Goal: Task Accomplishment & Management: Manage account settings

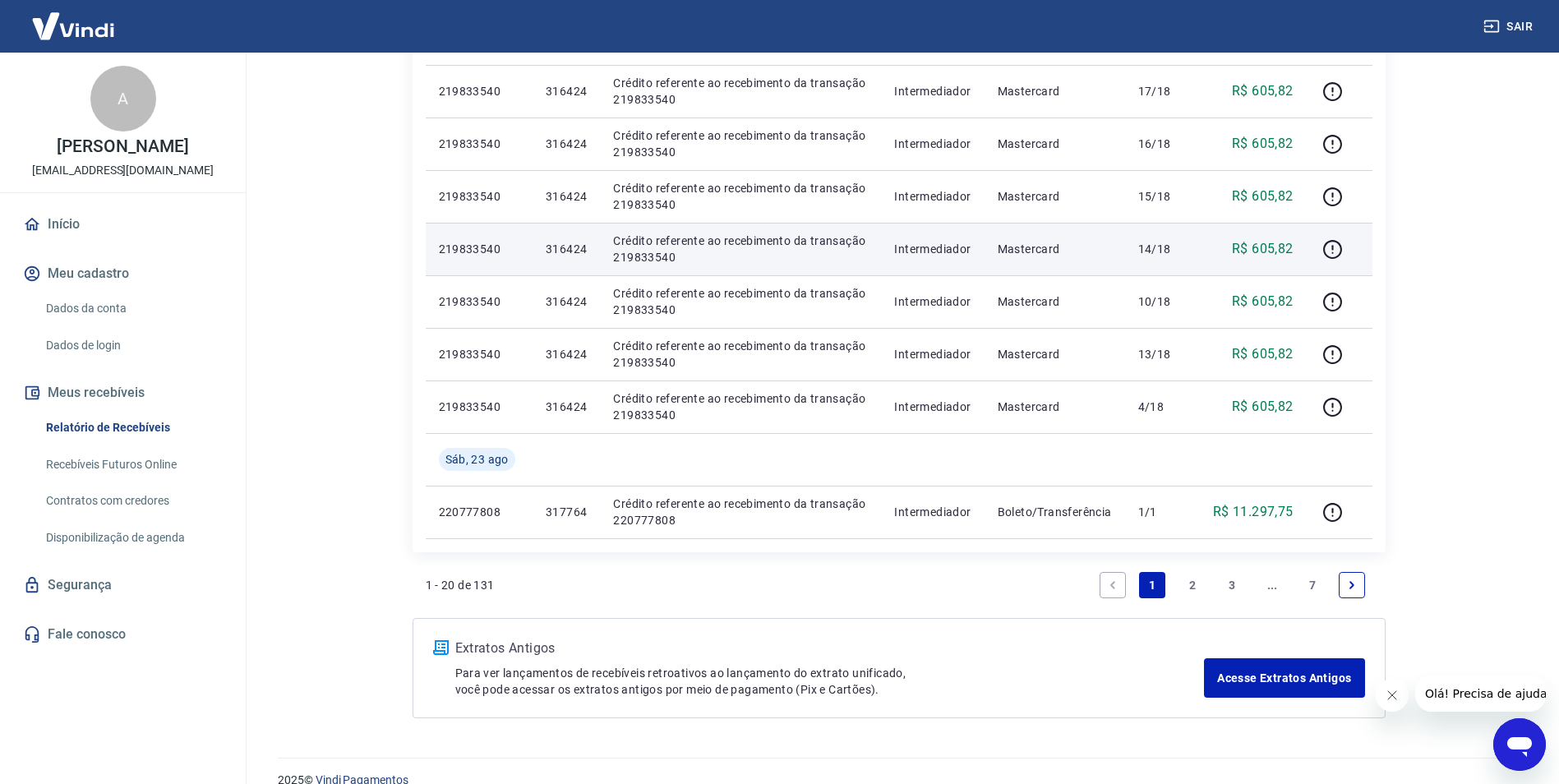
scroll to position [980, 0]
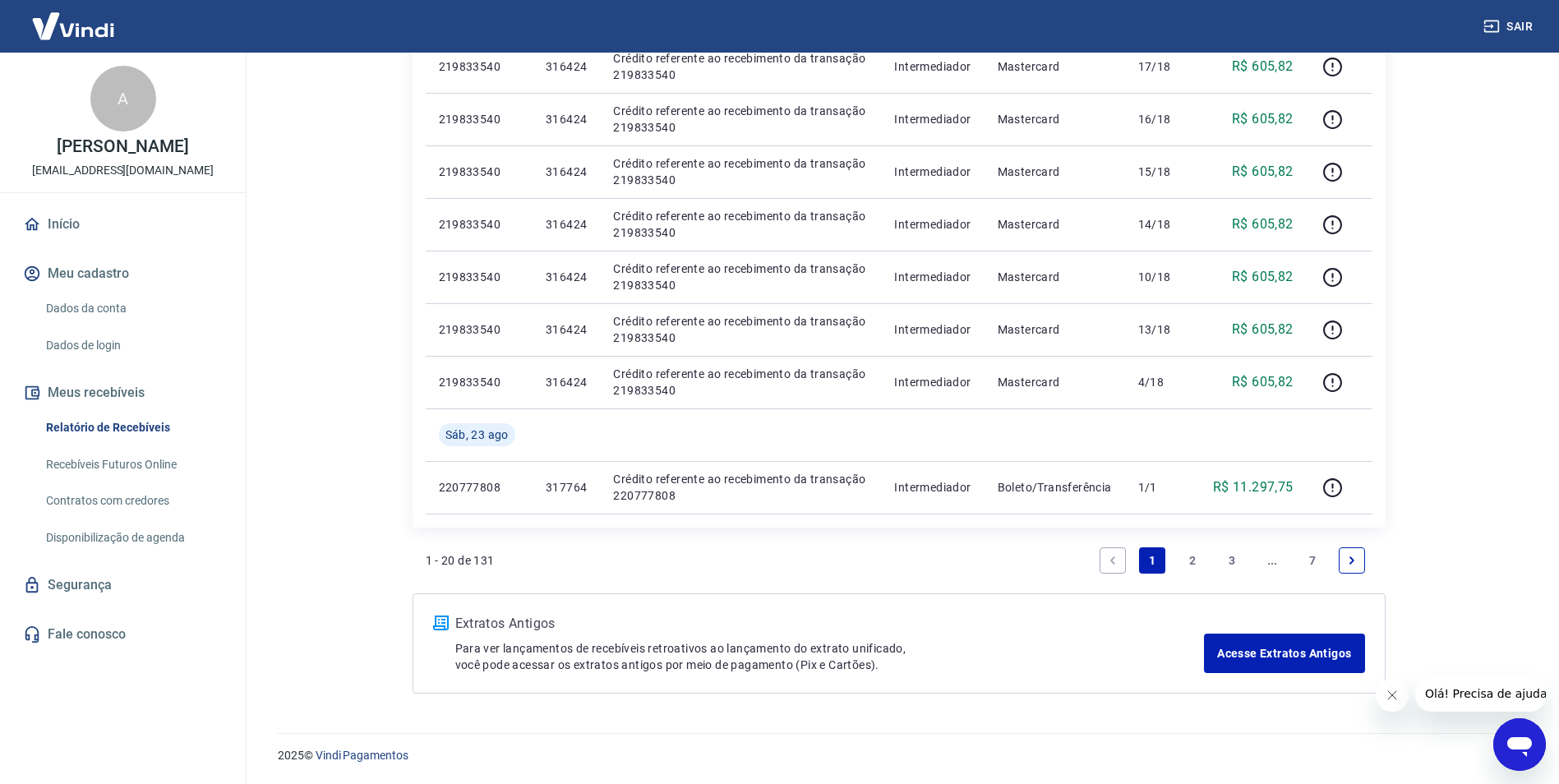
click at [1195, 563] on link "2" at bounding box center [1192, 560] width 26 height 26
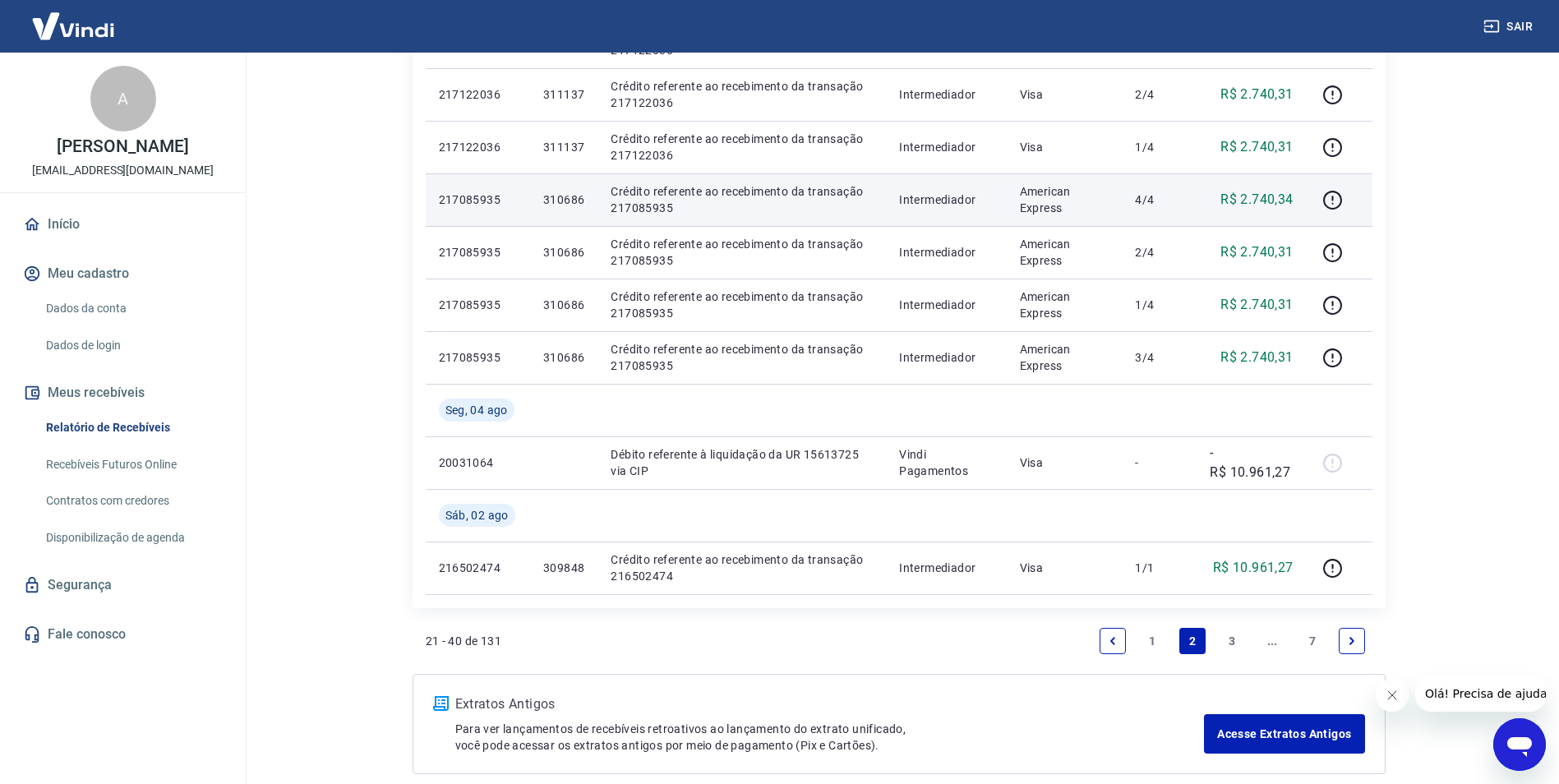
scroll to position [1190, 0]
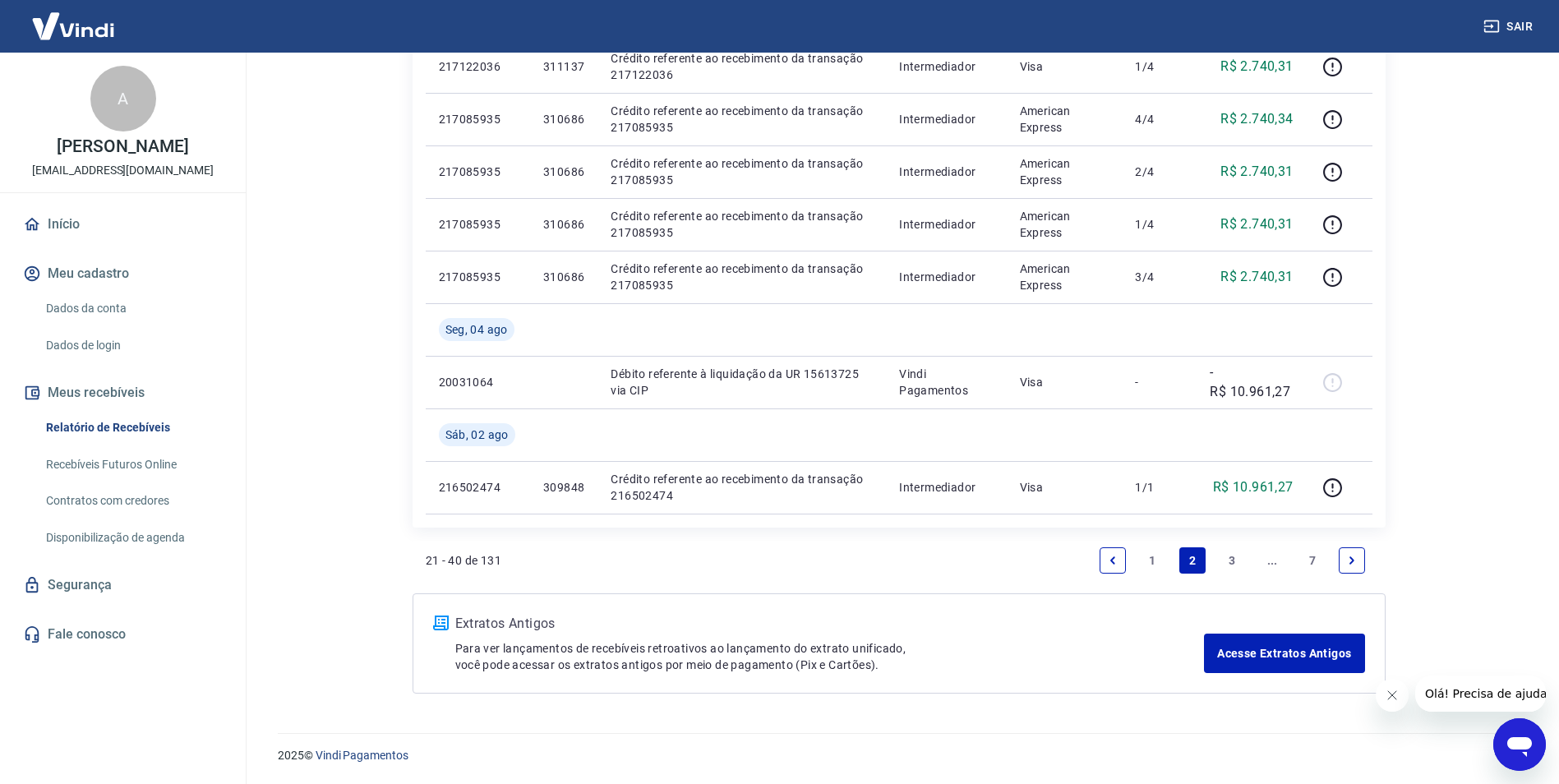
click at [1151, 563] on link "1" at bounding box center [1151, 560] width 26 height 26
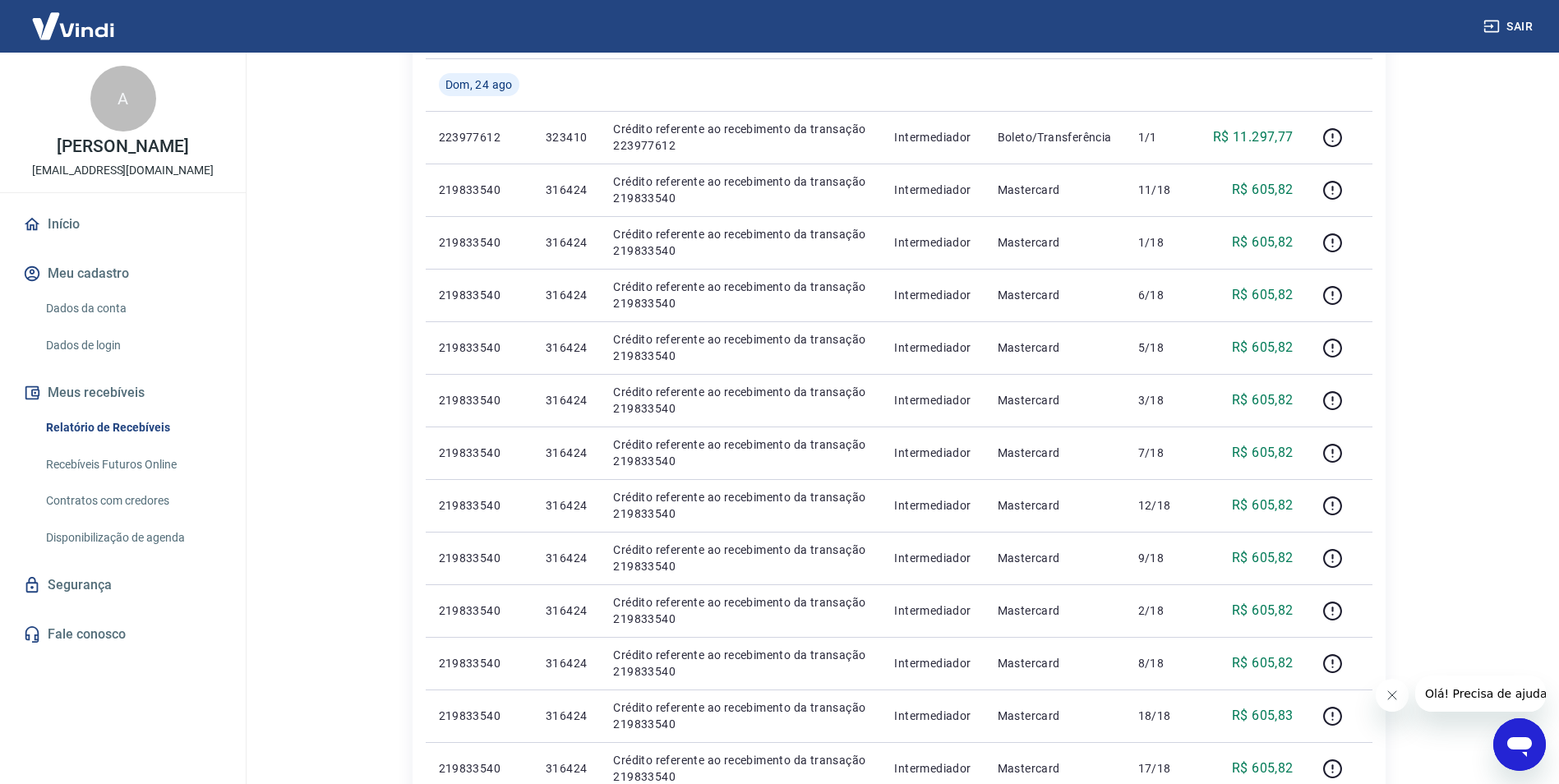
scroll to position [328, 0]
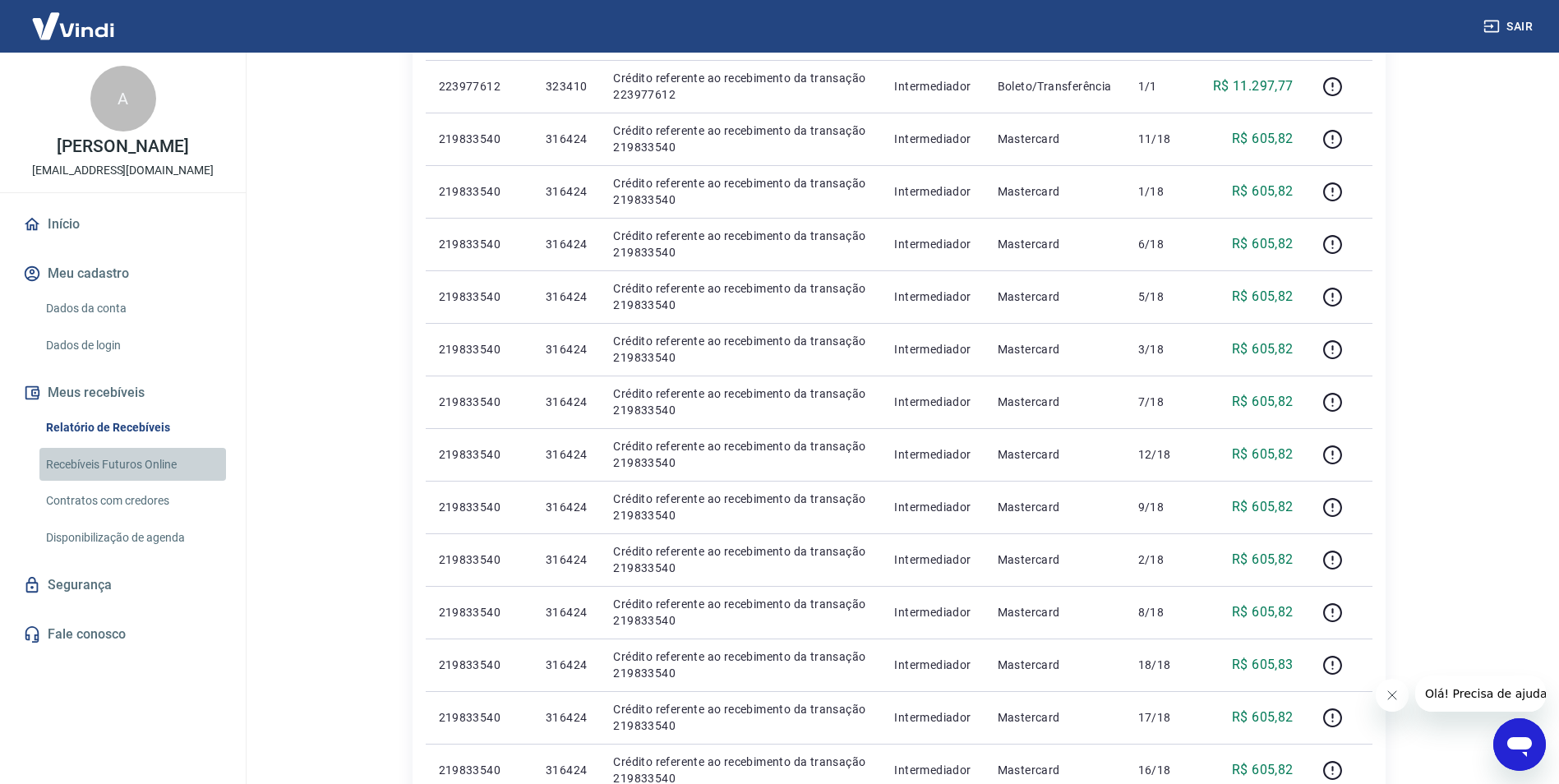
click at [148, 482] on link "Recebíveis Futuros Online" at bounding box center [133, 465] width 187 height 34
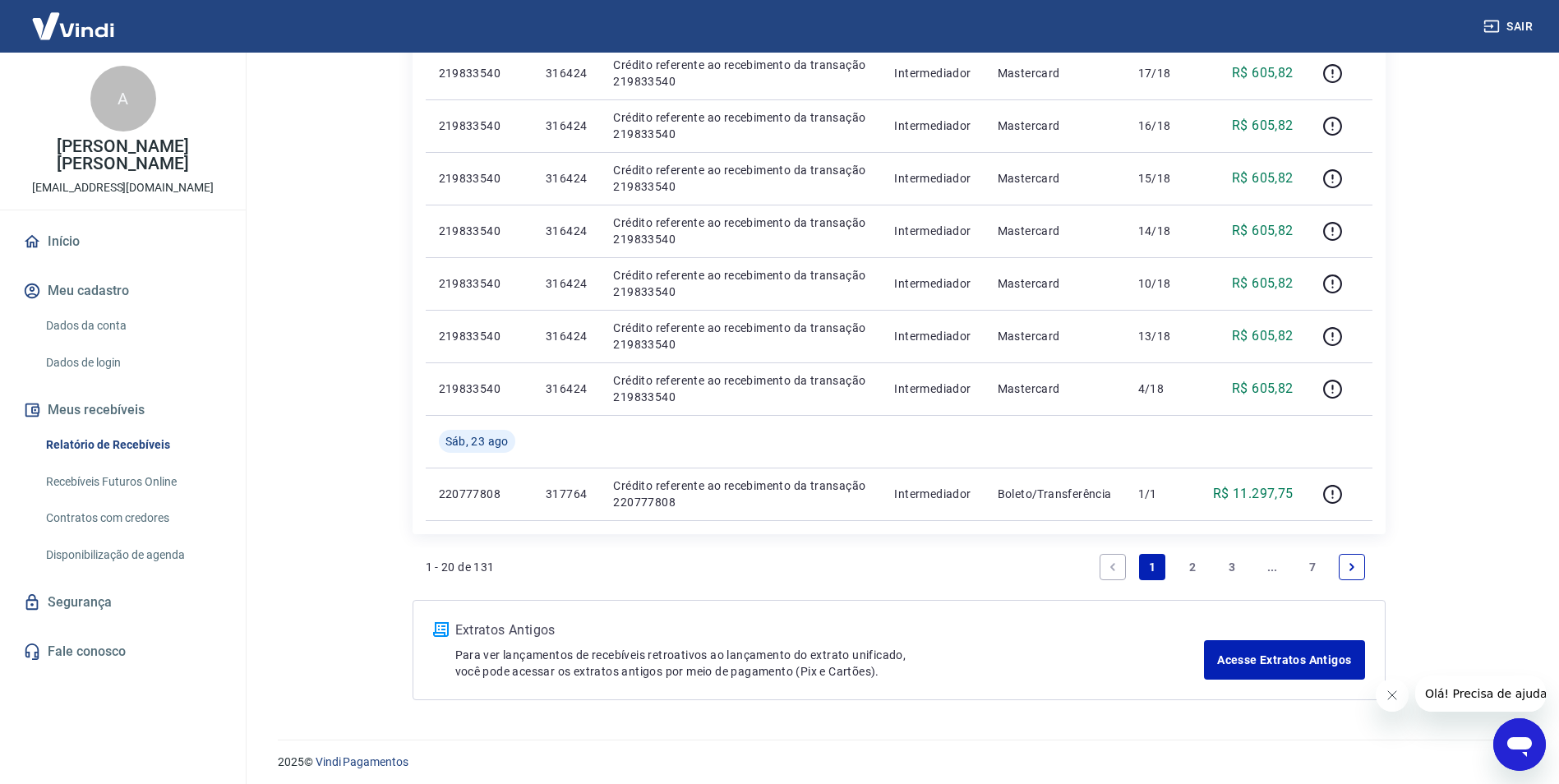
scroll to position [980, 0]
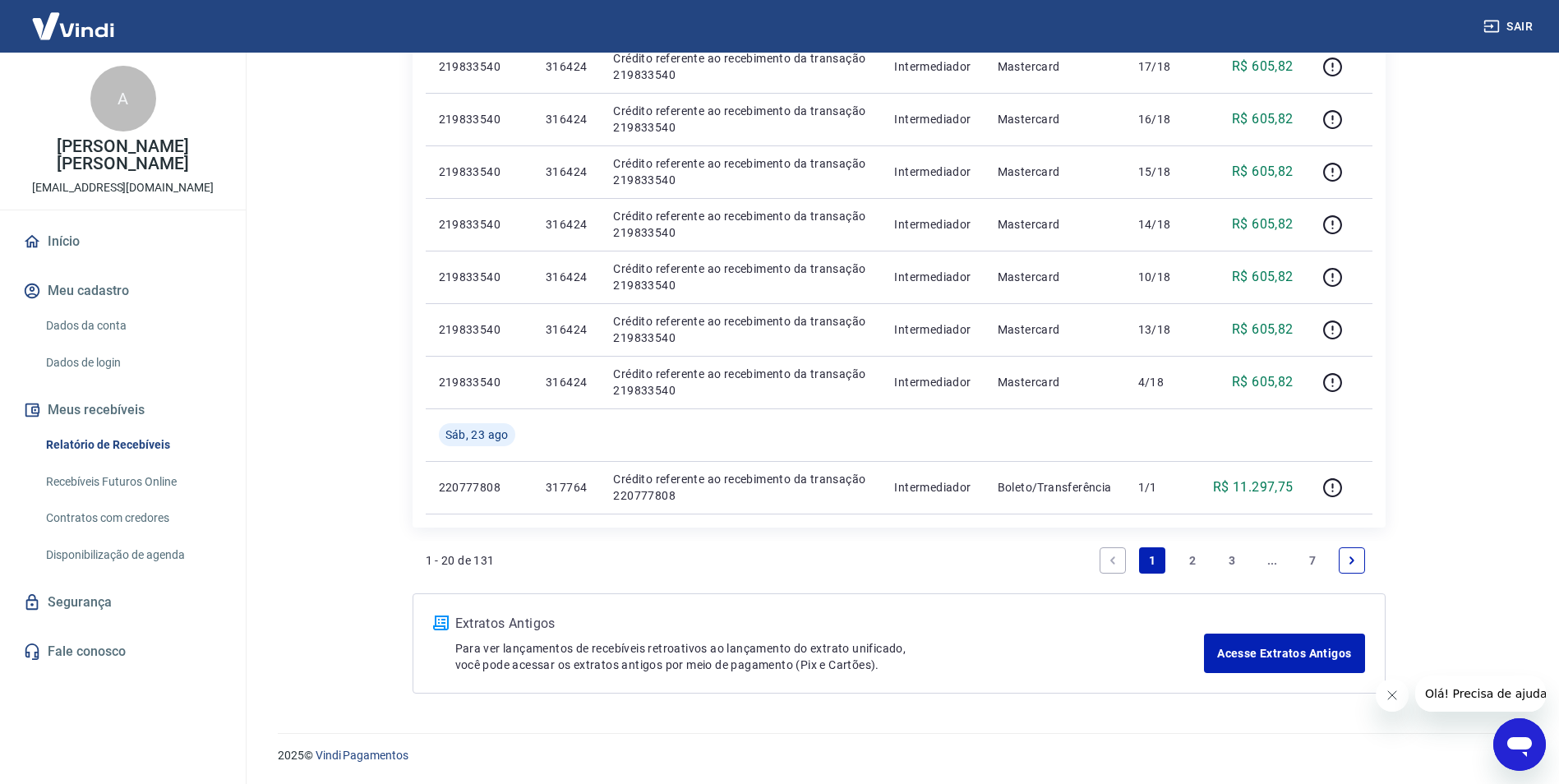
click at [1194, 557] on link "2" at bounding box center [1192, 560] width 26 height 26
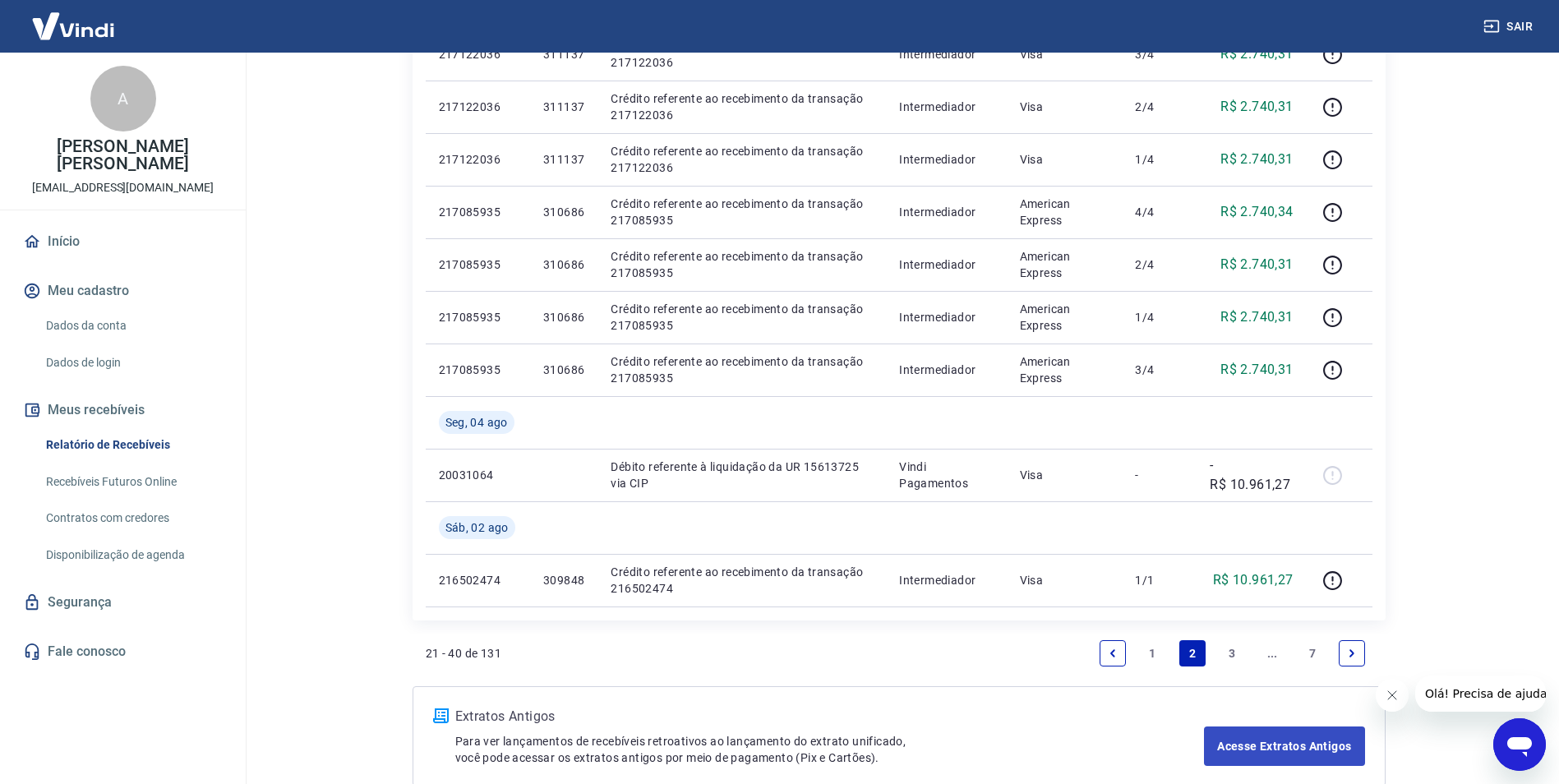
scroll to position [1190, 0]
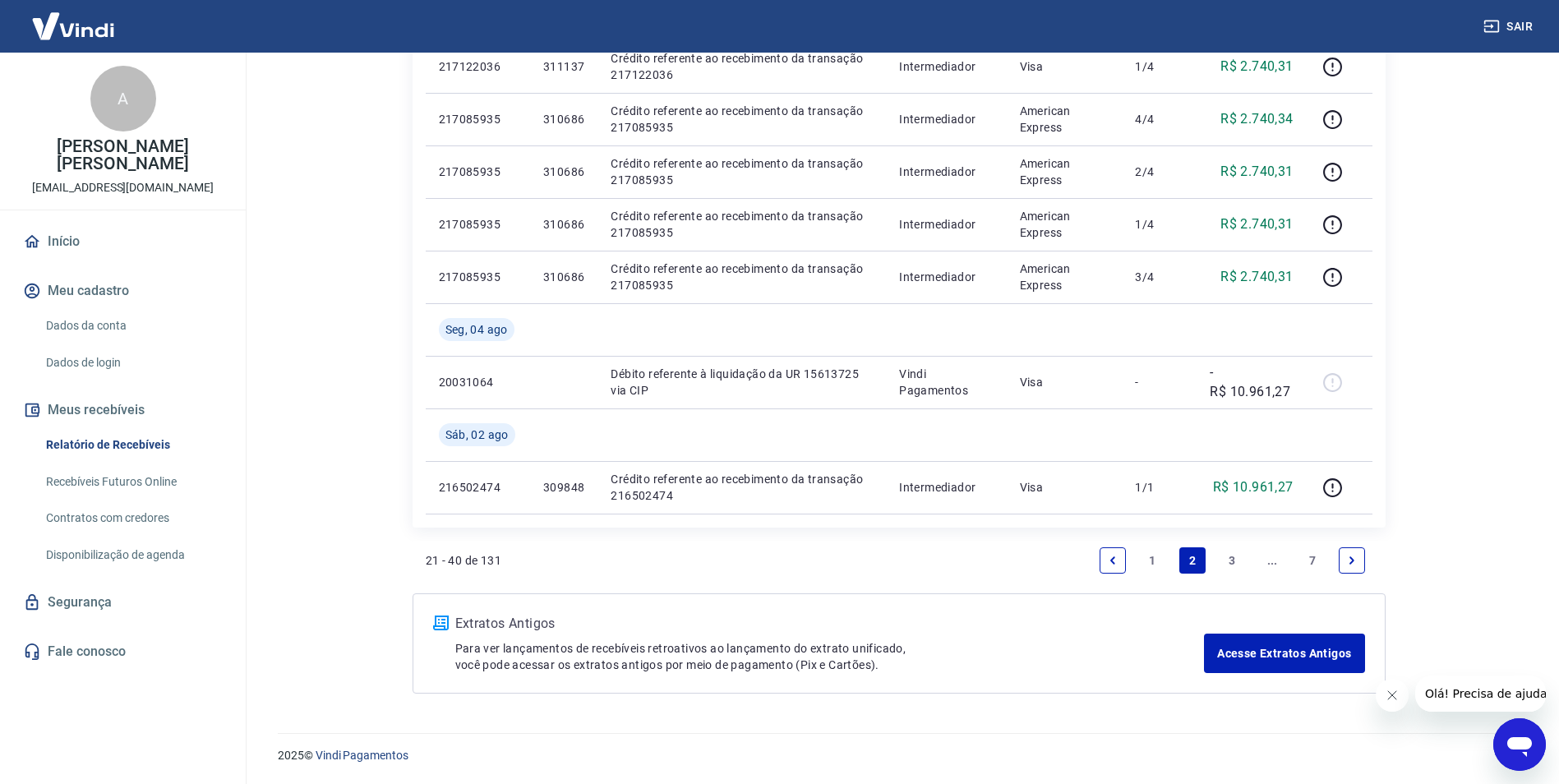
click at [1159, 561] on link "1" at bounding box center [1151, 560] width 26 height 26
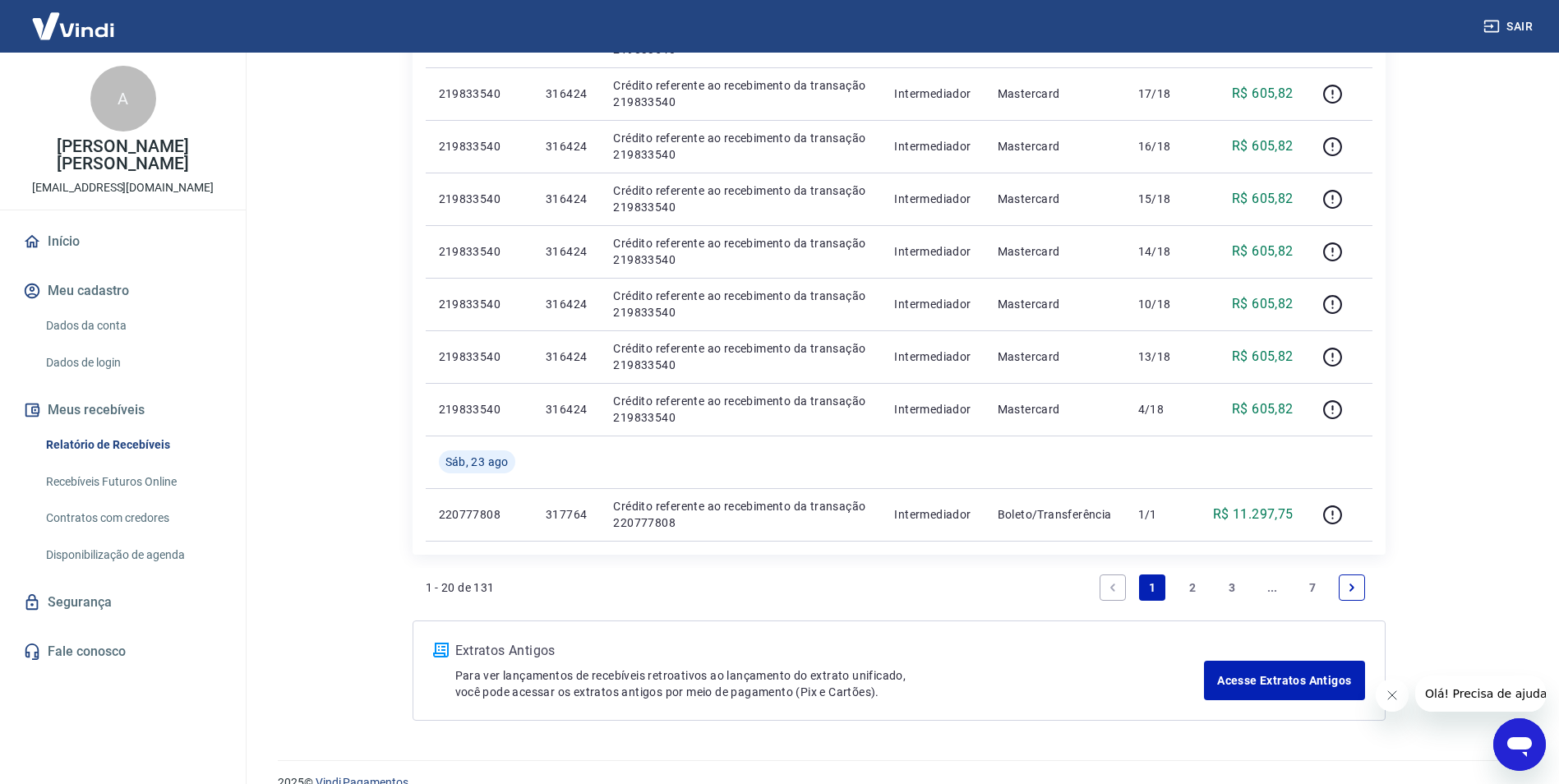
scroll to position [980, 0]
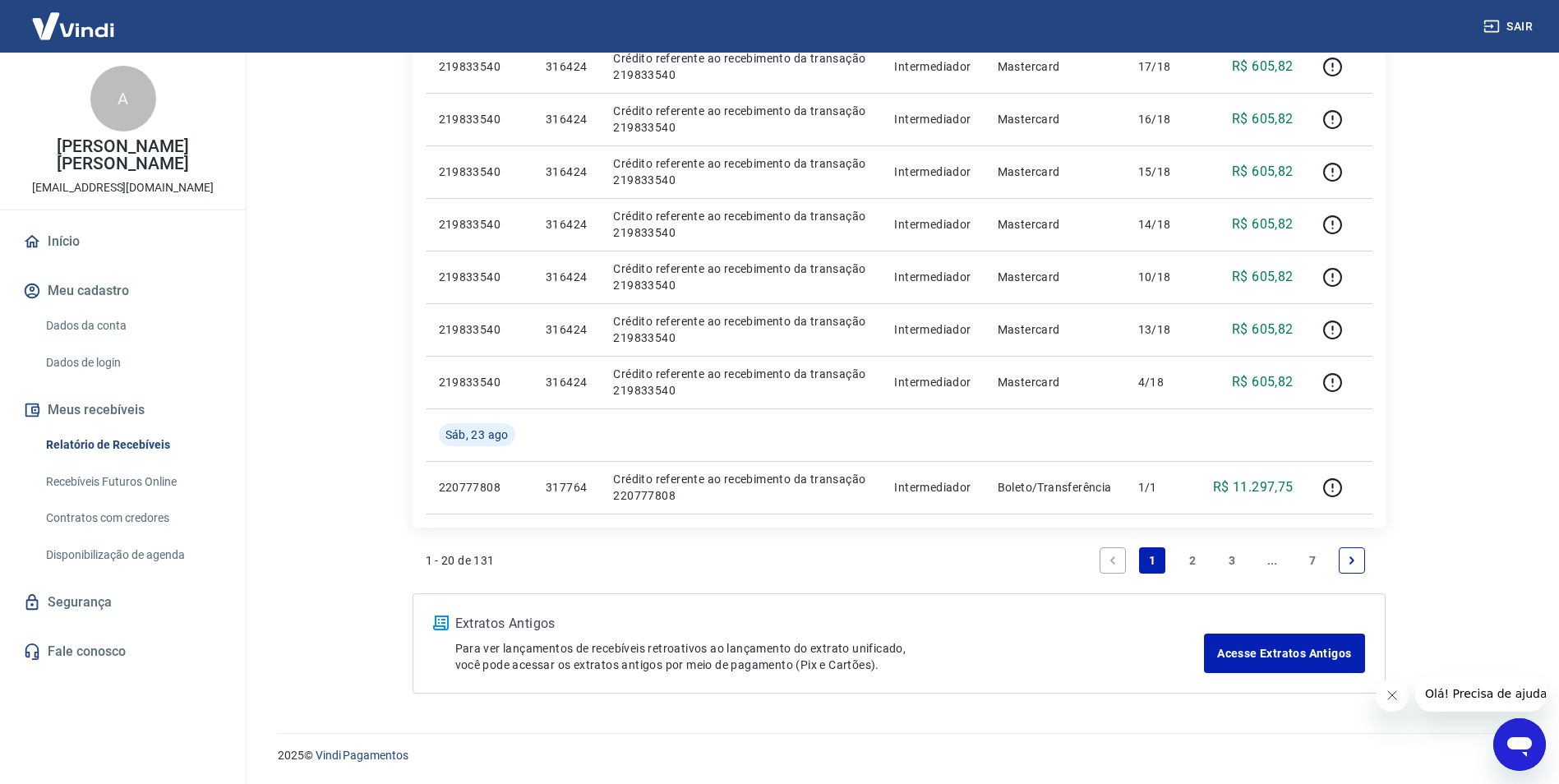
click at [1197, 563] on link "2" at bounding box center [1192, 560] width 26 height 26
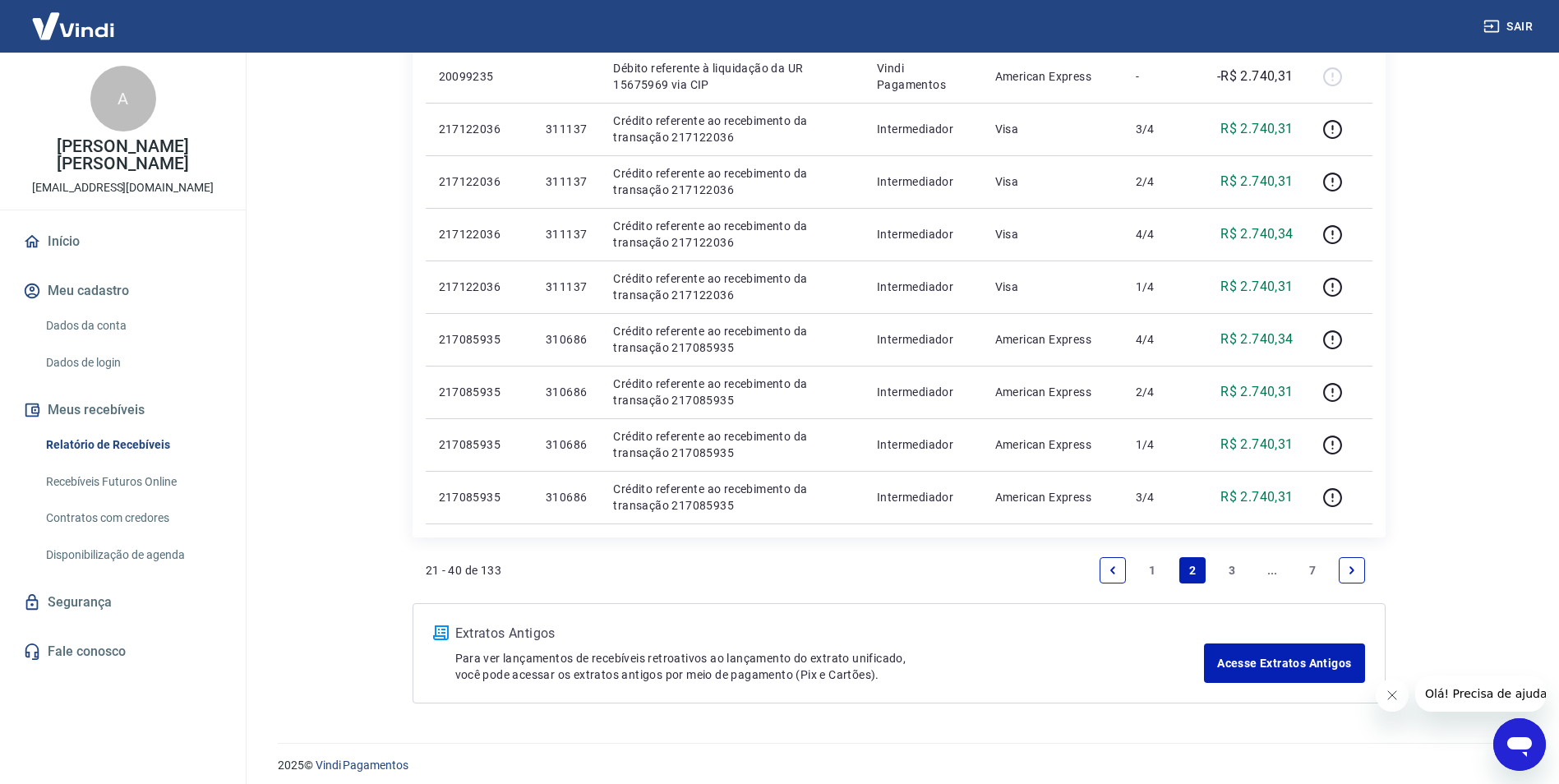
scroll to position [1190, 0]
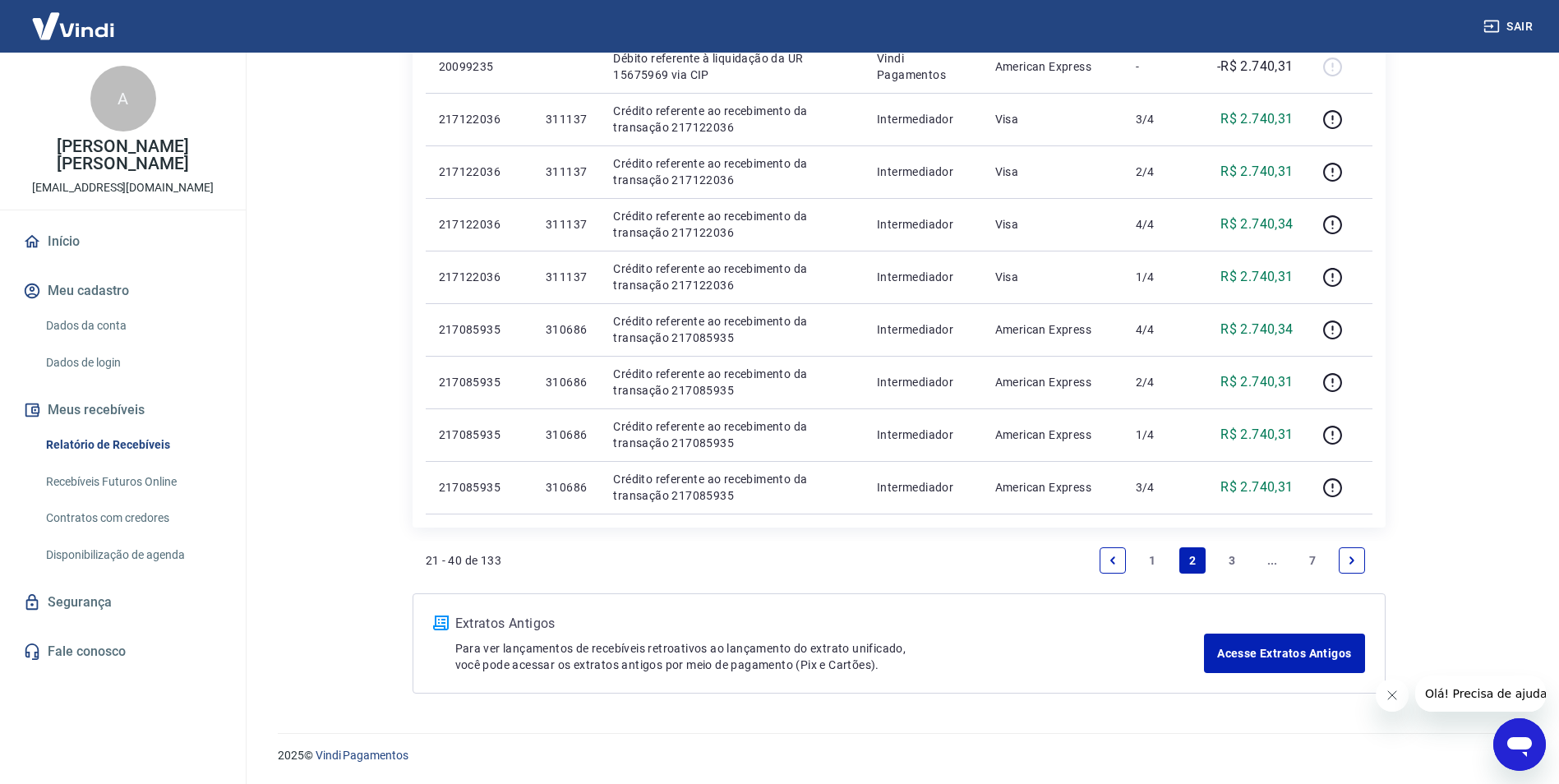
click at [1233, 561] on link "3" at bounding box center [1232, 560] width 26 height 26
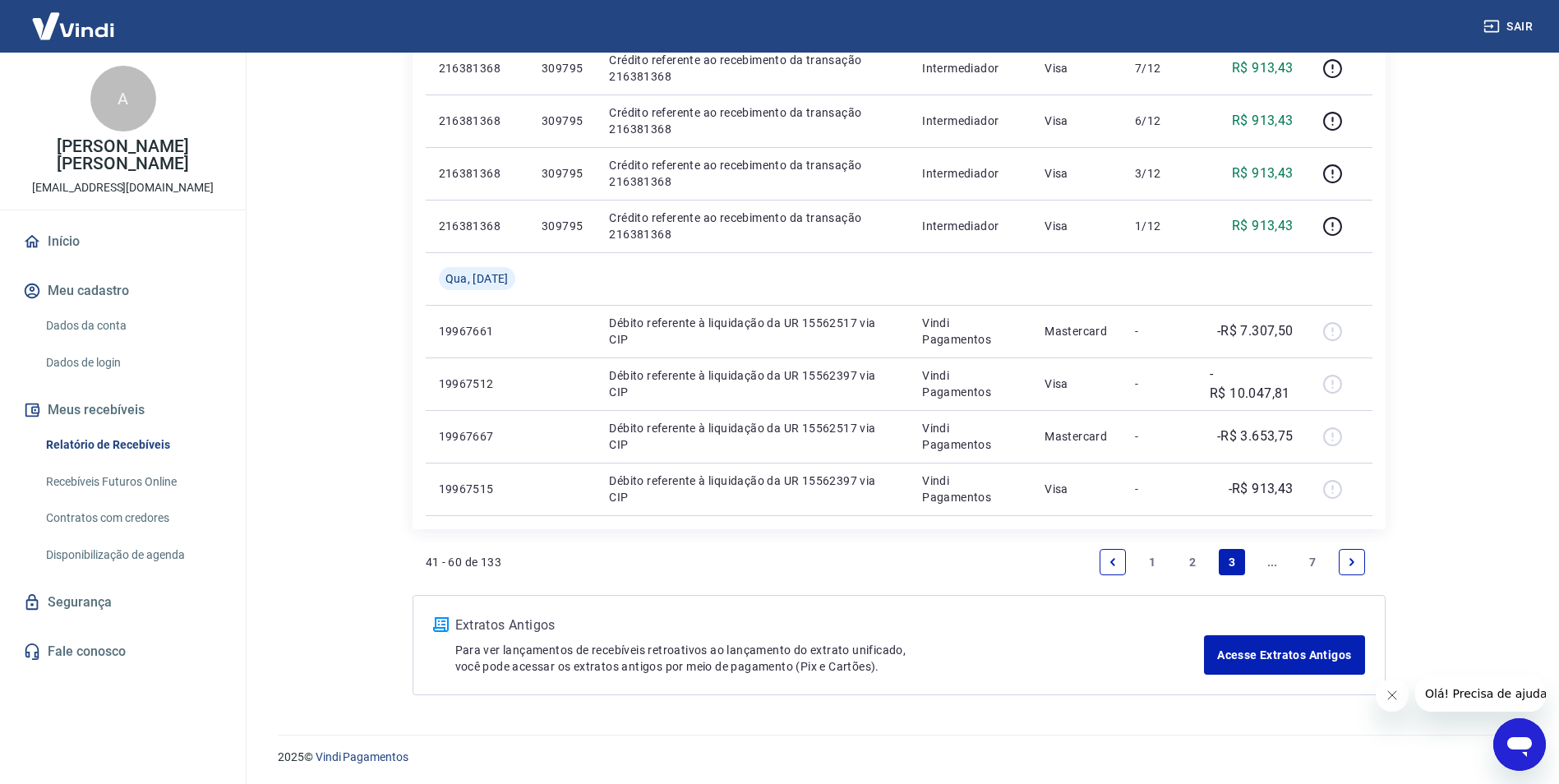
scroll to position [1084, 0]
click at [1349, 565] on icon "Next page" at bounding box center [1352, 560] width 12 height 12
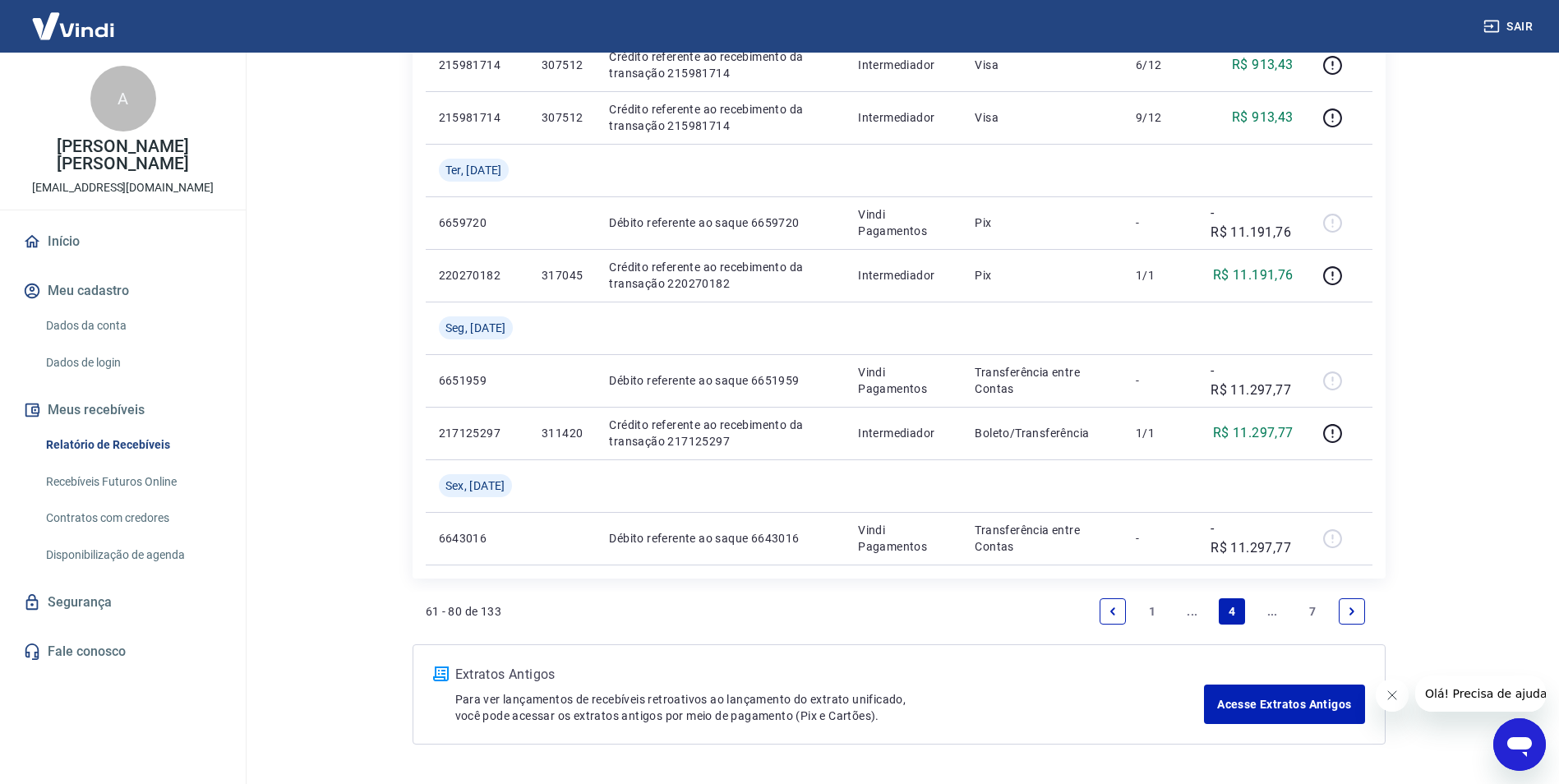
scroll to position [1084, 0]
